Goal: Download file/media

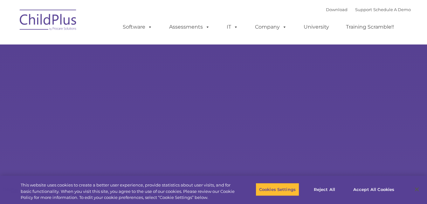
select select "MEDIUM"
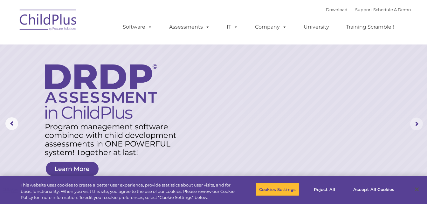
click at [417, 125] on rs-arrow at bounding box center [416, 124] width 13 height 13
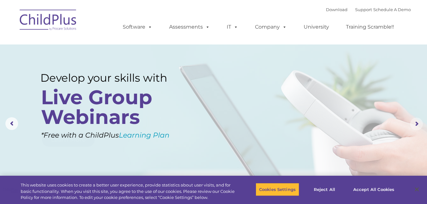
click at [417, 125] on rs-arrow at bounding box center [416, 124] width 13 height 13
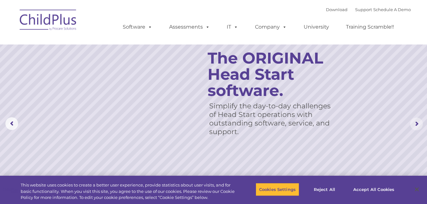
click at [417, 125] on rs-arrow at bounding box center [416, 124] width 13 height 13
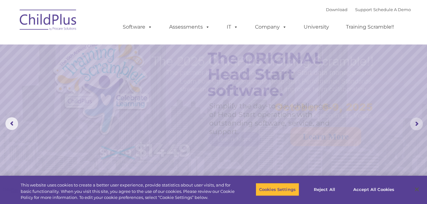
click at [417, 125] on rs-arrow at bounding box center [416, 124] width 13 height 13
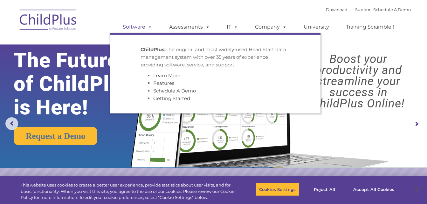
click at [132, 23] on link "Software" at bounding box center [137, 27] width 42 height 13
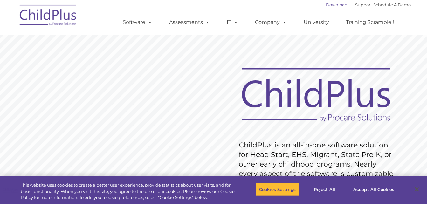
click at [330, 4] on link "Download" at bounding box center [337, 4] width 22 height 5
